Goal: Find specific page/section: Find specific page/section

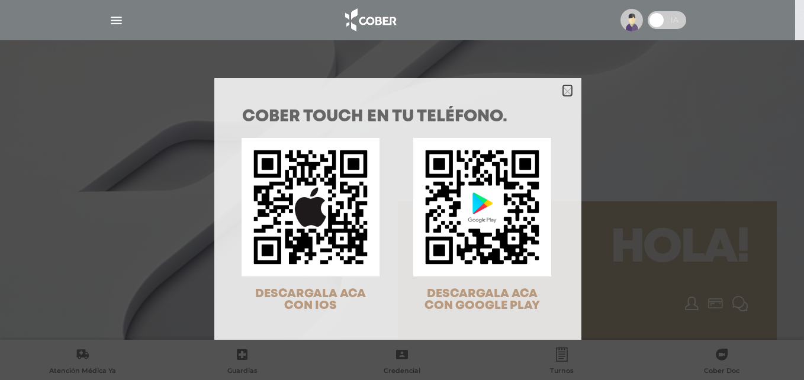
click at [563, 94] on icon "Close" at bounding box center [567, 91] width 9 height 9
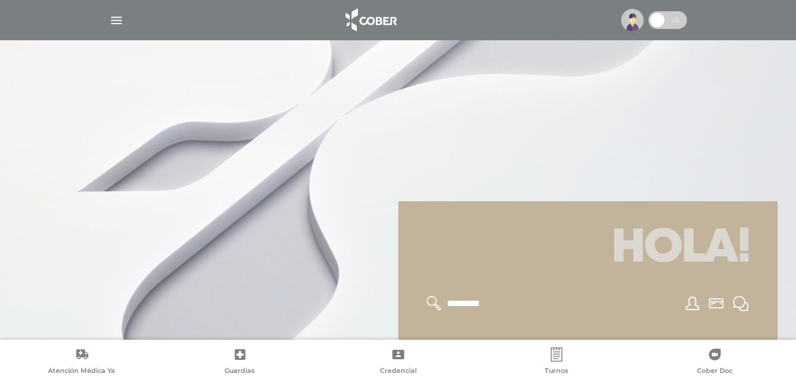
click at [116, 18] on img "button" at bounding box center [116, 20] width 15 height 15
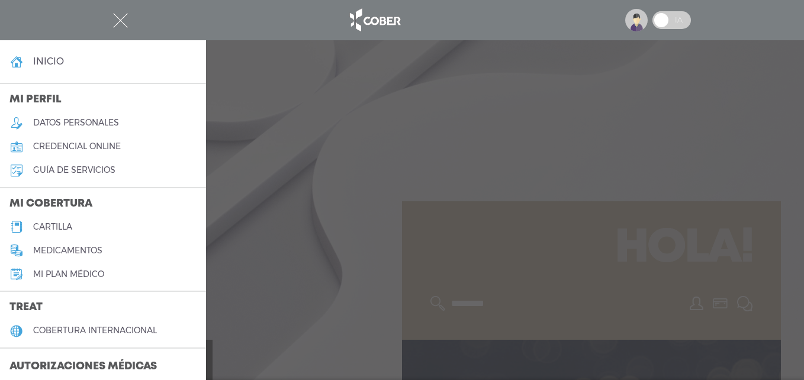
click at [49, 225] on h5 "cartilla" at bounding box center [52, 227] width 39 height 10
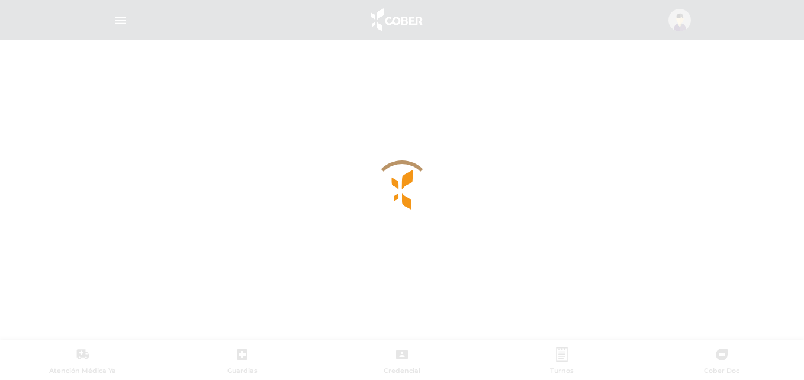
click at [499, 206] on div at bounding box center [402, 190] width 804 height 380
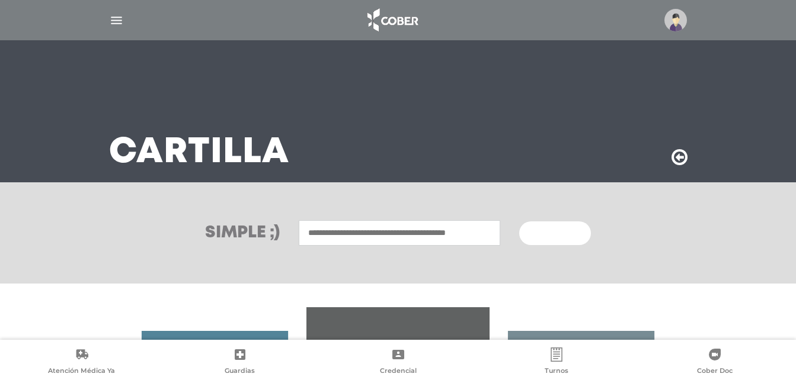
click at [338, 236] on input "text" at bounding box center [399, 232] width 201 height 25
type input "***"
click at [519, 222] on button "Buscar" at bounding box center [554, 234] width 71 height 24
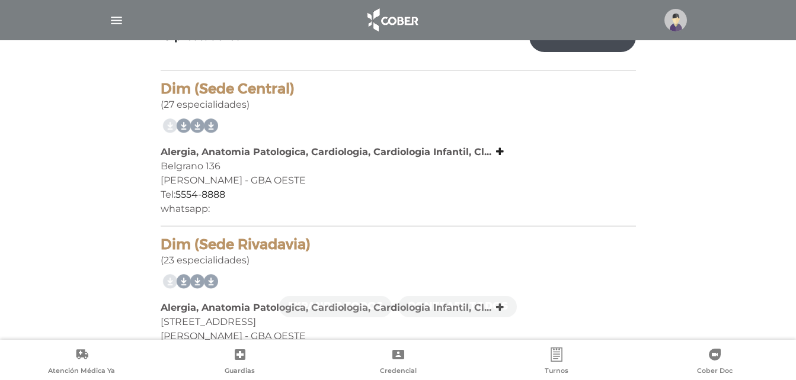
scroll to position [261, 0]
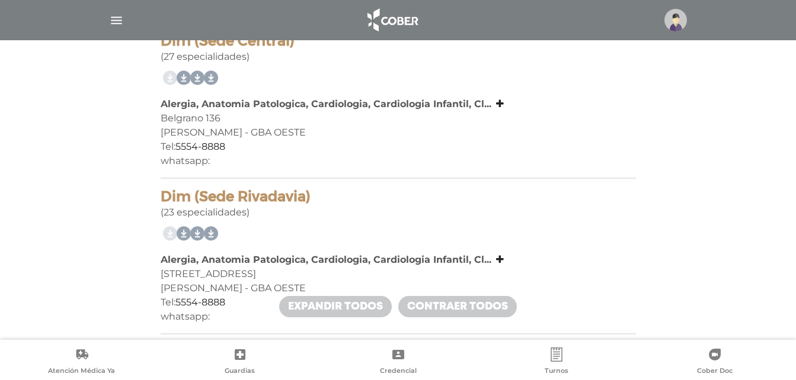
click at [488, 97] on div "Alergia, Anatomia Patologica, Cardiologia, Cardiologia Infantil, Cl... Alergia,…" at bounding box center [398, 104] width 475 height 14
click at [496, 100] on icon at bounding box center [500, 103] width 8 height 9
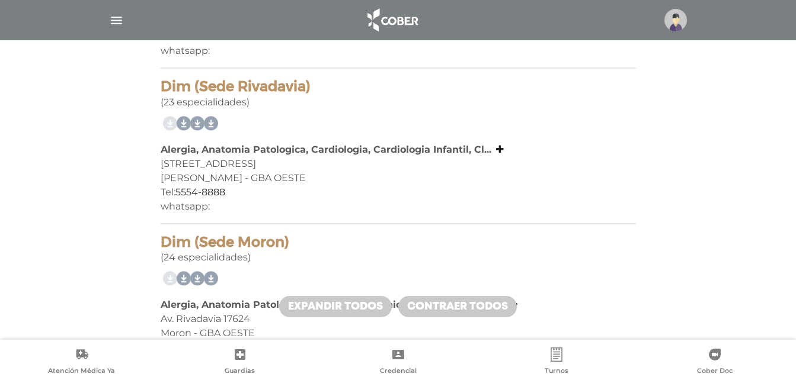
scroll to position [450, 0]
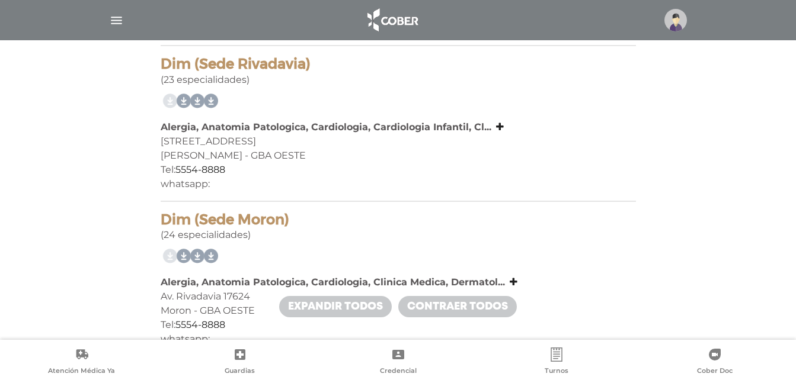
click at [495, 133] on div "Alergia, Anatomia Patologica, Cardiologia, Cardiologia Infantil, Cl... Alergia,…" at bounding box center [398, 127] width 475 height 14
click at [494, 133] on div "Alergia, Anatomia Patologica, Cardiologia, Cardiologia Infantil, Cl... Alergia,…" at bounding box center [398, 127] width 475 height 14
click at [490, 129] on div "Alergia, Anatomia Patologica, Cardiologia, Cardiologia Infantil, Cl... Alergia,…" at bounding box center [398, 127] width 475 height 14
click at [498, 129] on icon at bounding box center [500, 126] width 8 height 9
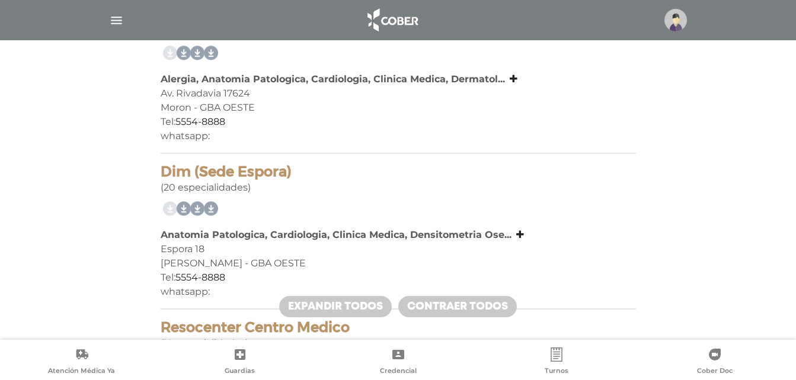
scroll to position [877, 0]
